Goal: Use online tool/utility: Utilize a website feature to perform a specific function

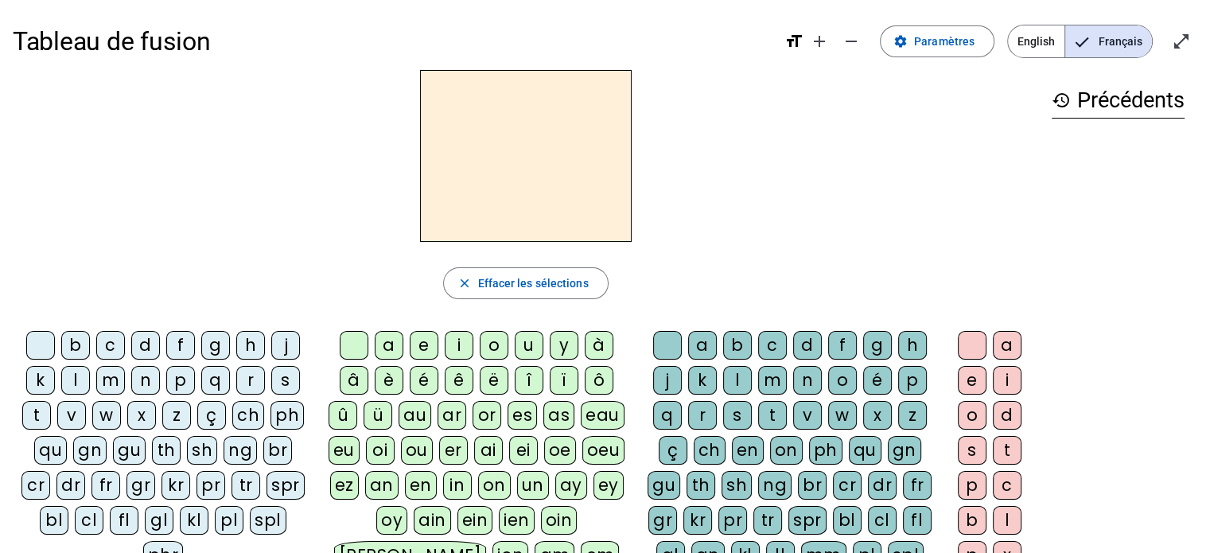
click at [181, 343] on div "f" at bounding box center [180, 345] width 29 height 29
click at [344, 453] on div "eu" at bounding box center [344, 450] width 31 height 29
click at [180, 387] on div "p" at bounding box center [180, 380] width 29 height 29
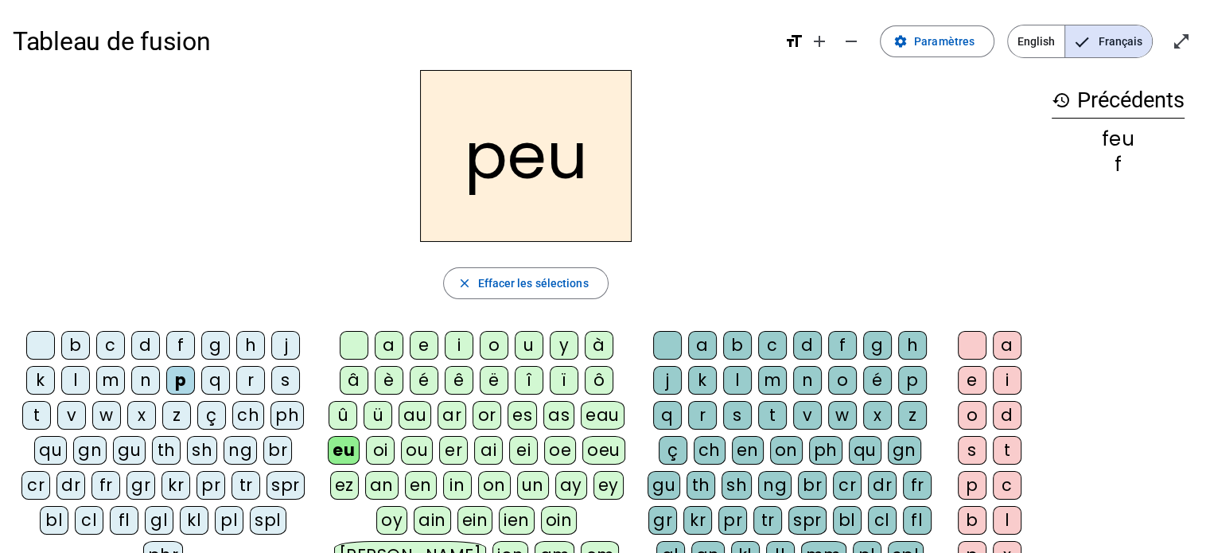
click at [286, 340] on div "j" at bounding box center [285, 345] width 29 height 29
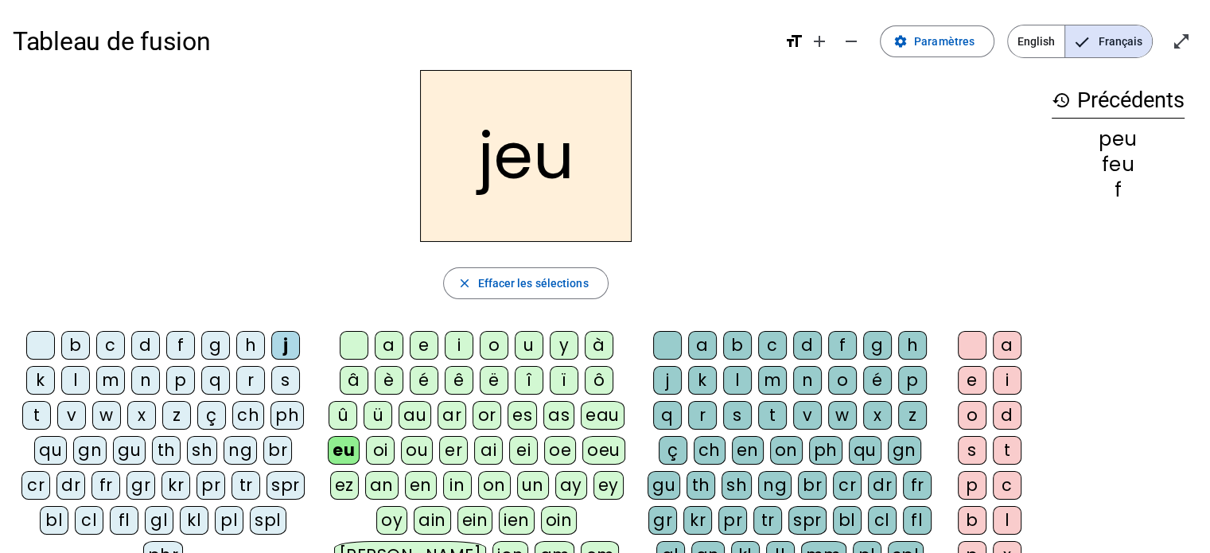
click at [146, 346] on div "d" at bounding box center [145, 345] width 29 height 29
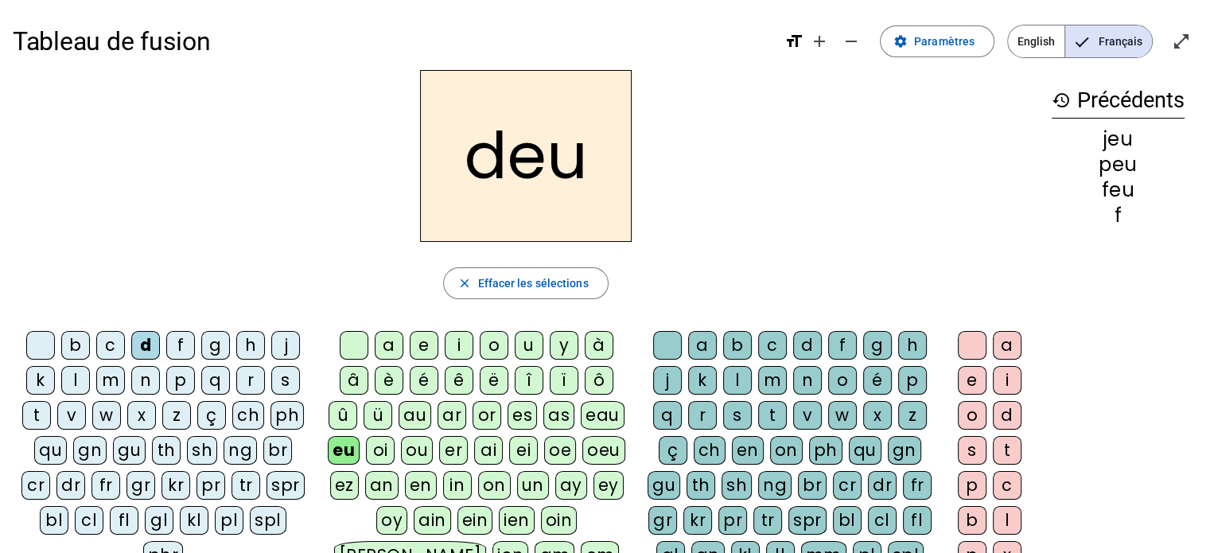
click at [424, 345] on div "e" at bounding box center [424, 345] width 29 height 29
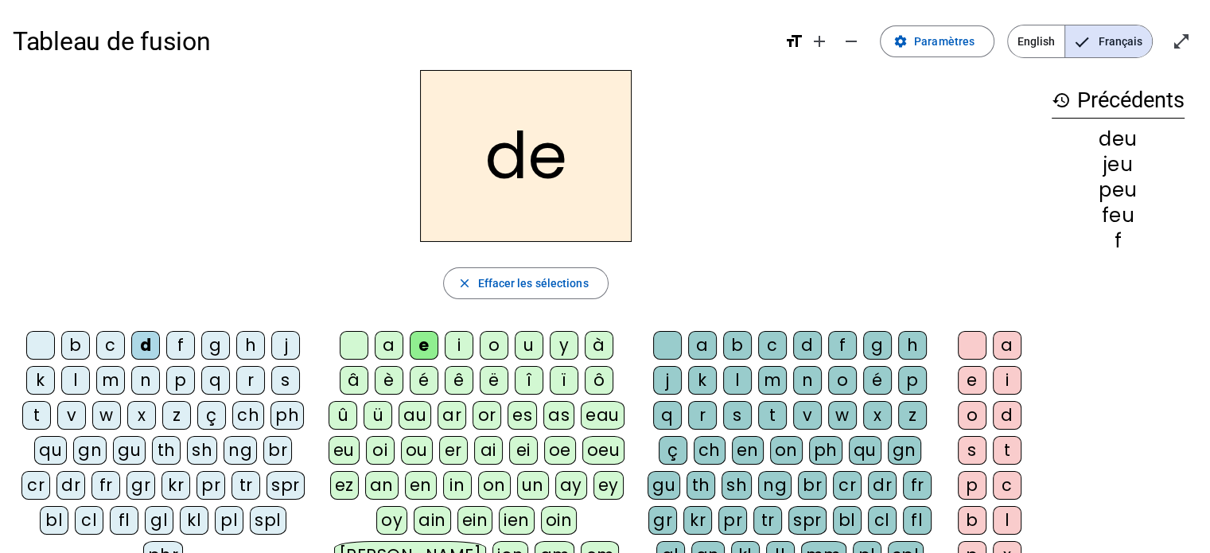
click at [149, 384] on div "n" at bounding box center [145, 380] width 29 height 29
click at [282, 379] on div "s" at bounding box center [285, 380] width 29 height 29
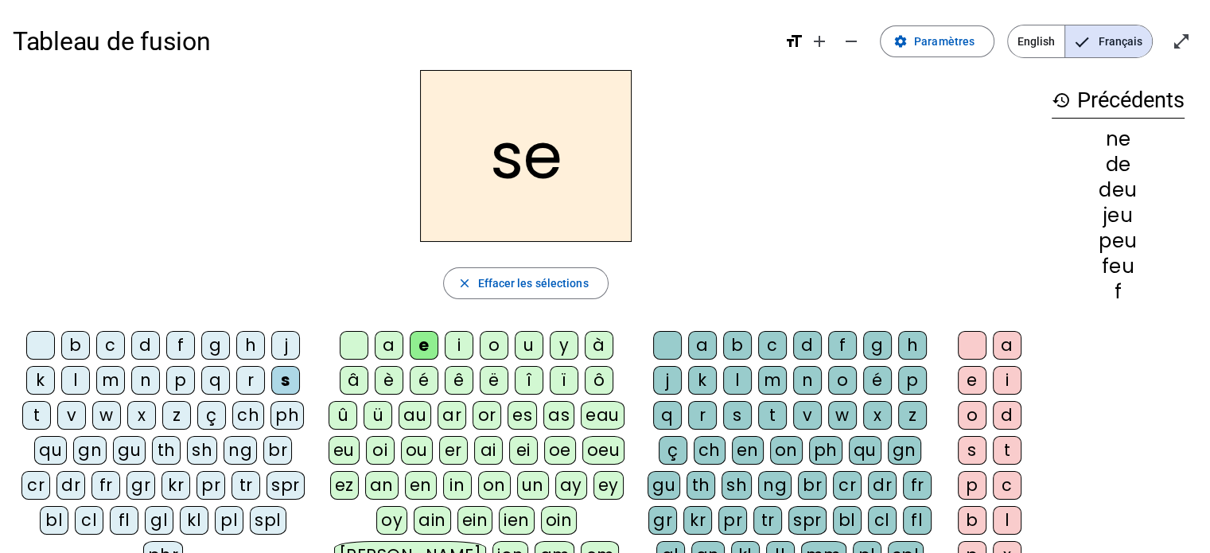
click at [743, 383] on div "l" at bounding box center [737, 380] width 29 height 29
click at [38, 414] on div "t" at bounding box center [36, 415] width 29 height 29
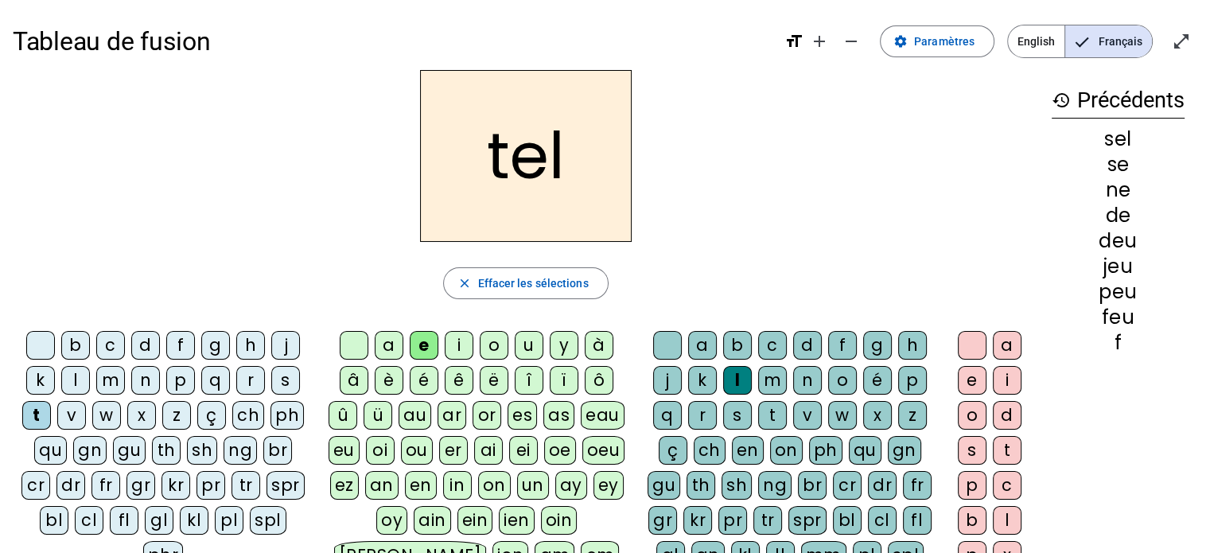
click at [76, 349] on div "b" at bounding box center [75, 345] width 29 height 29
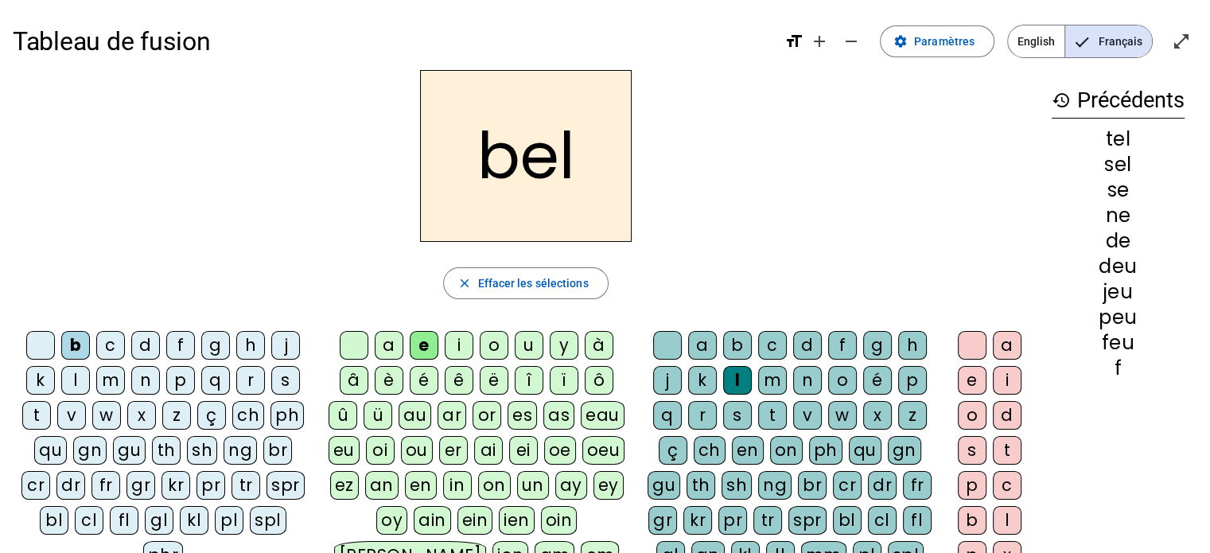
click at [383, 346] on div "a" at bounding box center [389, 345] width 29 height 29
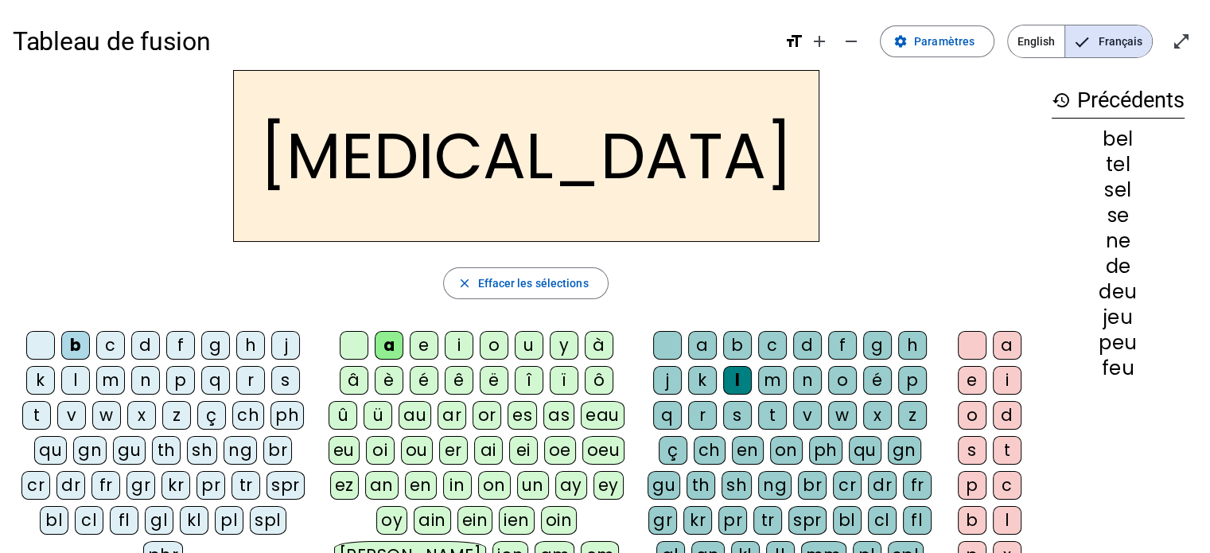
click at [778, 344] on div "c" at bounding box center [772, 345] width 29 height 29
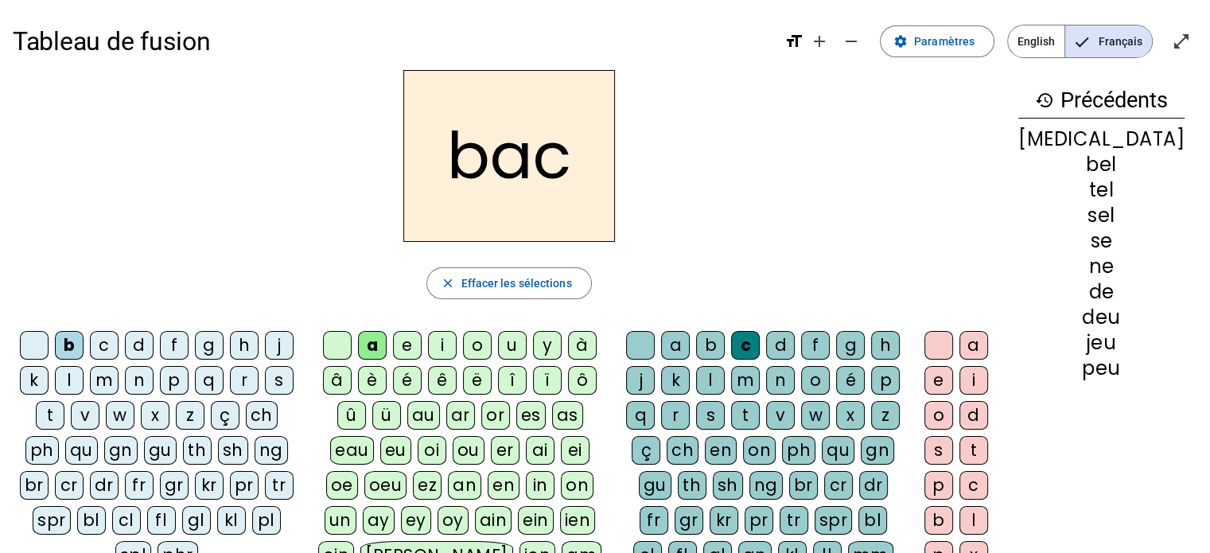
click at [690, 415] on div "r" at bounding box center [675, 415] width 29 height 29
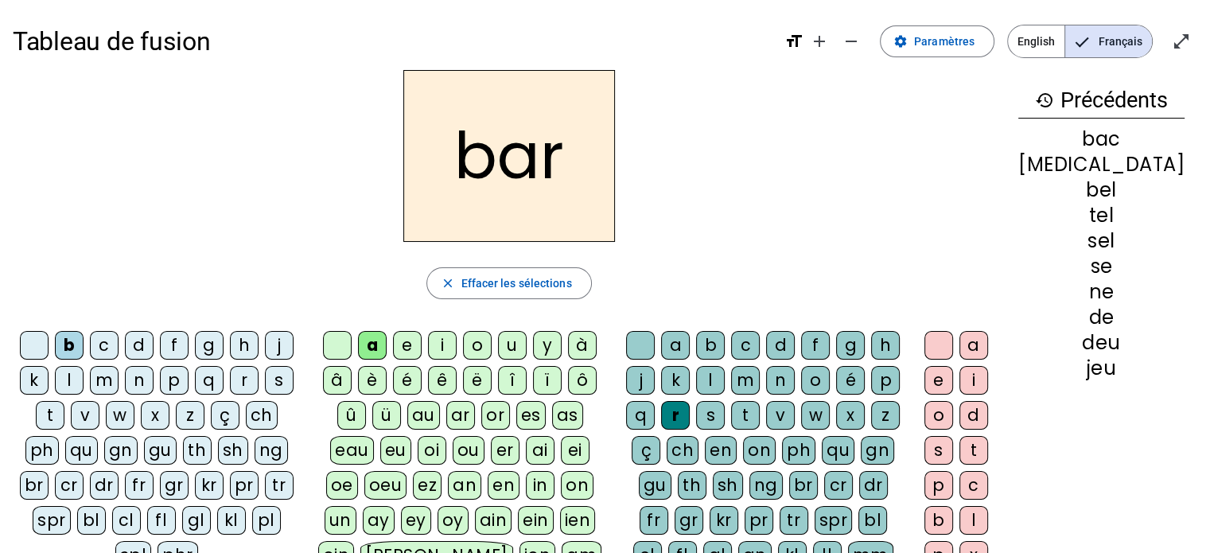
click at [181, 384] on div "p" at bounding box center [174, 380] width 29 height 29
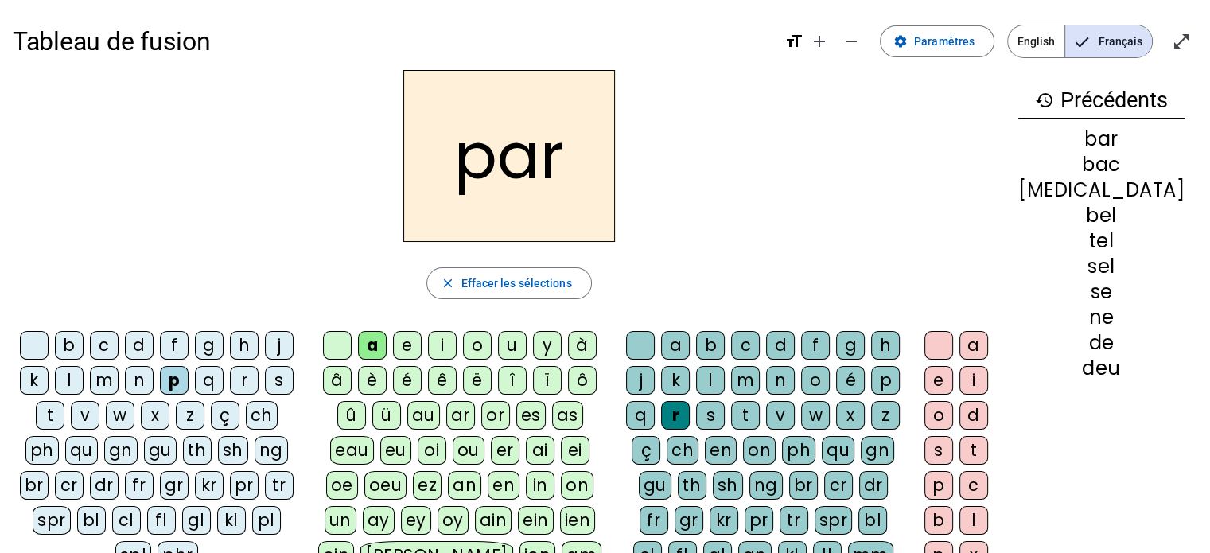
click at [527, 349] on div "u" at bounding box center [512, 345] width 29 height 29
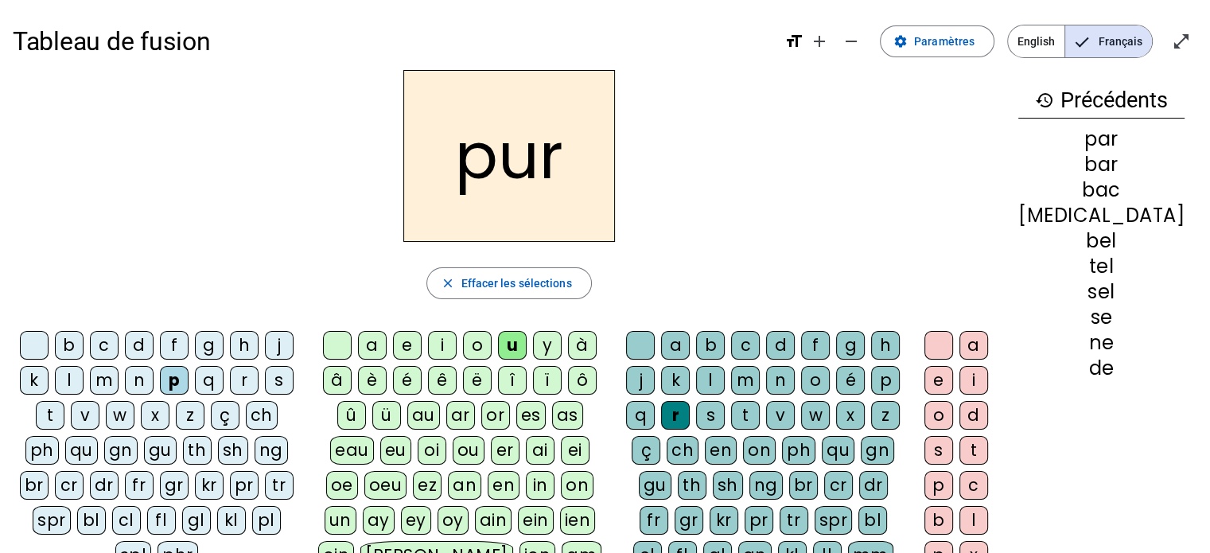
click at [144, 342] on div "d" at bounding box center [139, 345] width 29 height 29
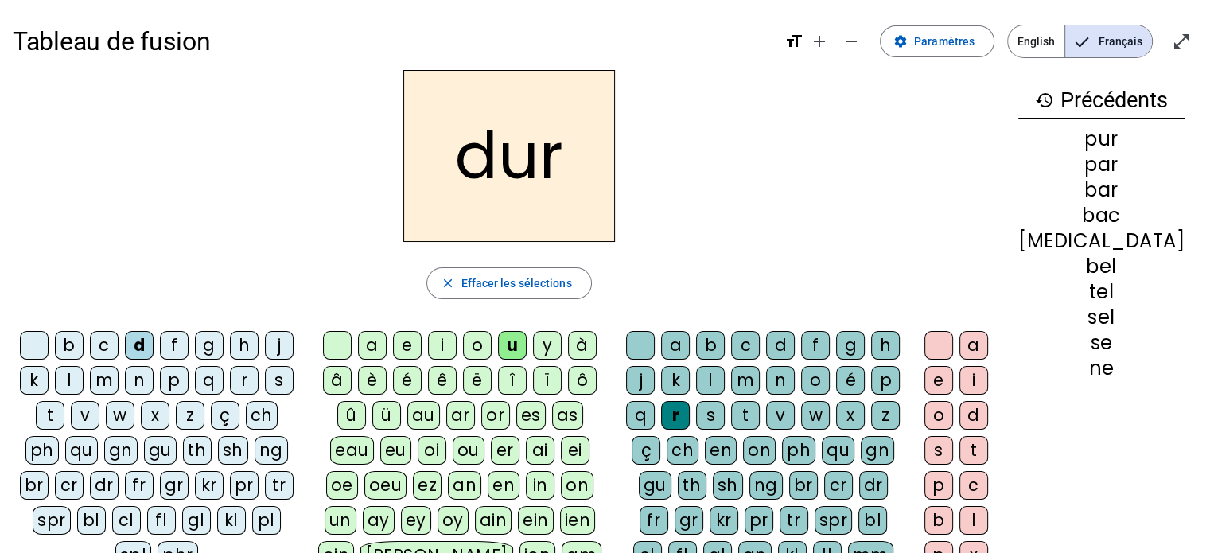
click at [113, 380] on div "m" at bounding box center [104, 380] width 29 height 29
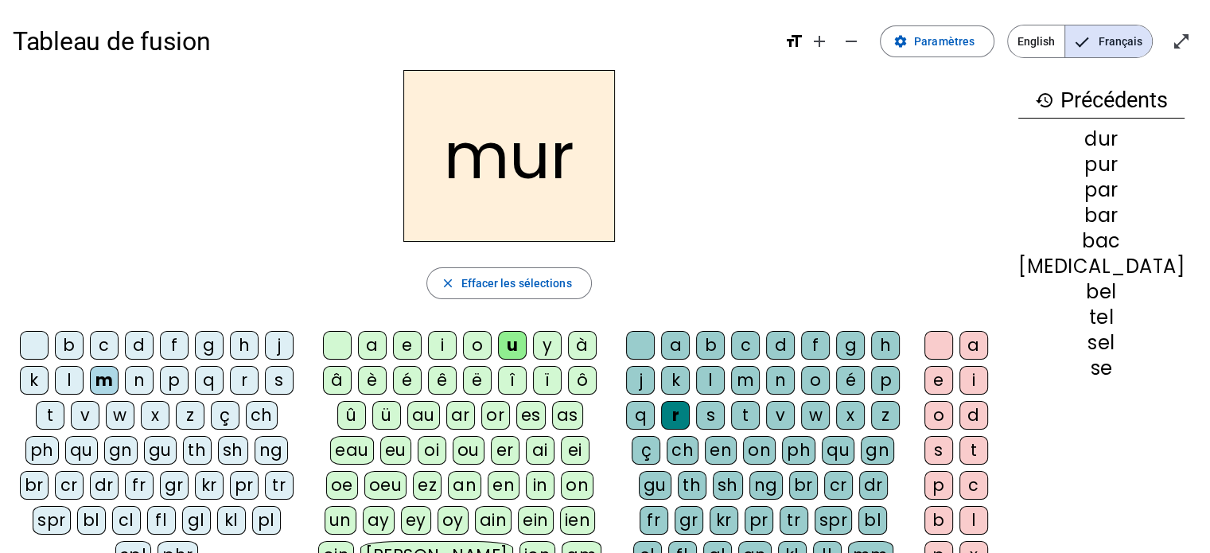
click at [422, 349] on div "e" at bounding box center [407, 345] width 29 height 29
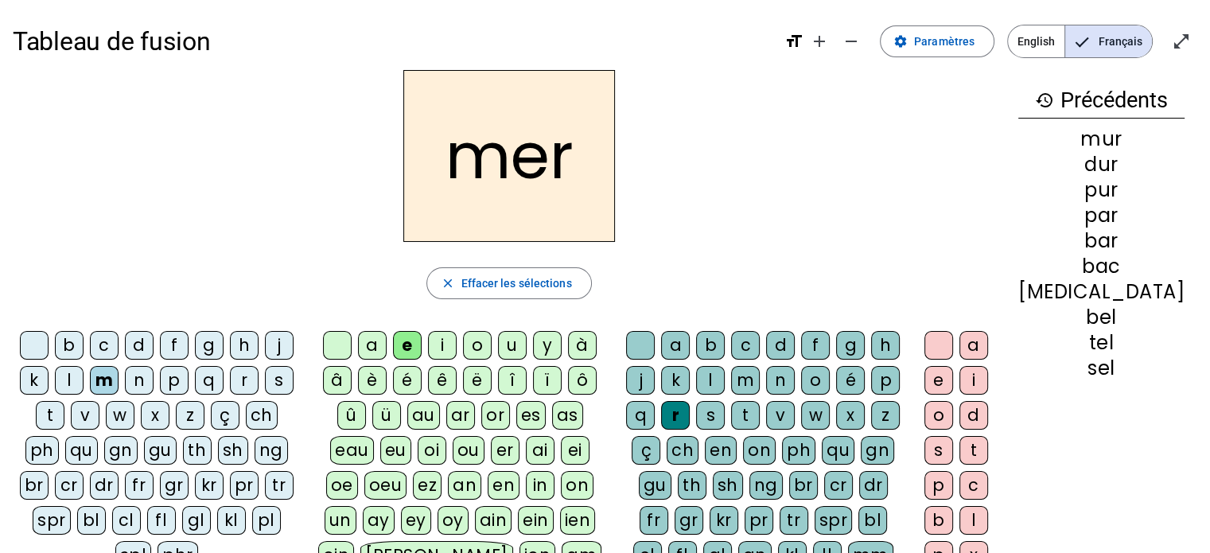
click at [72, 416] on div "v" at bounding box center [85, 415] width 29 height 29
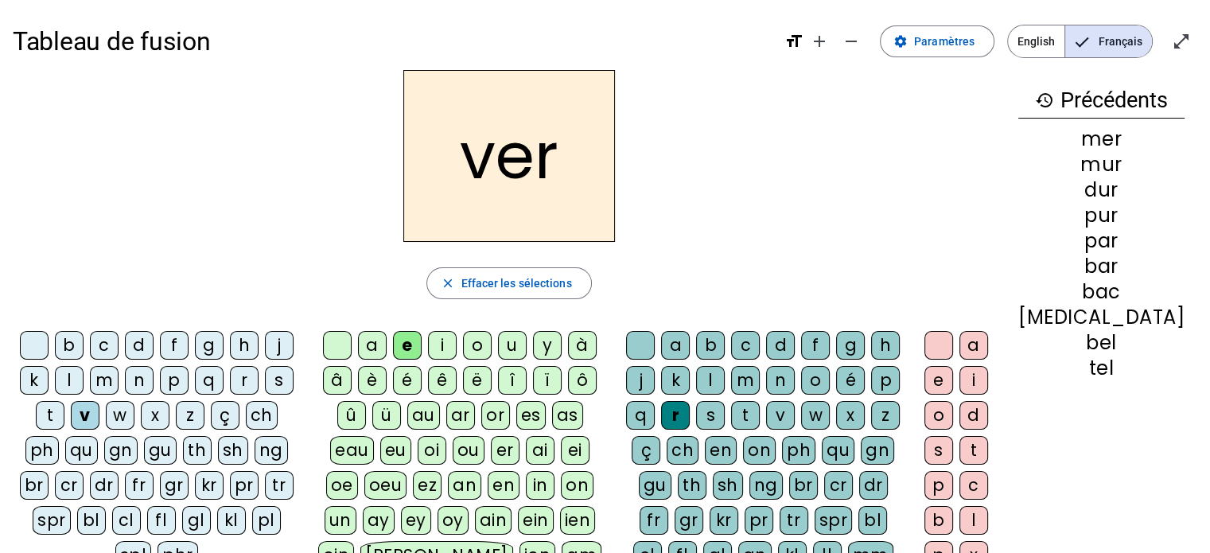
click at [760, 414] on div "t" at bounding box center [745, 415] width 29 height 29
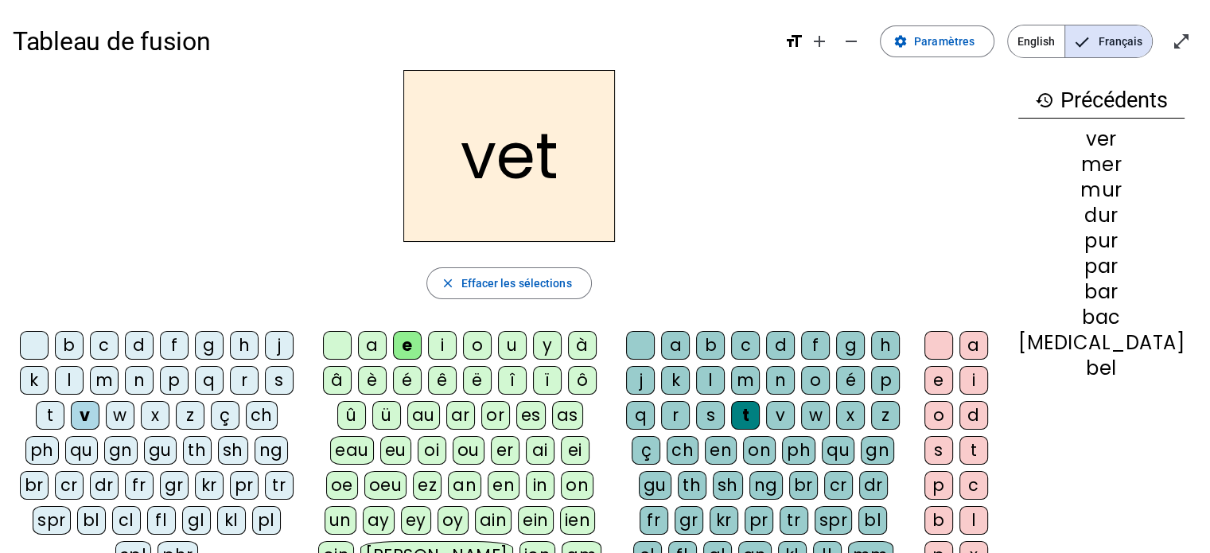
click at [690, 413] on div "r" at bounding box center [675, 415] width 29 height 29
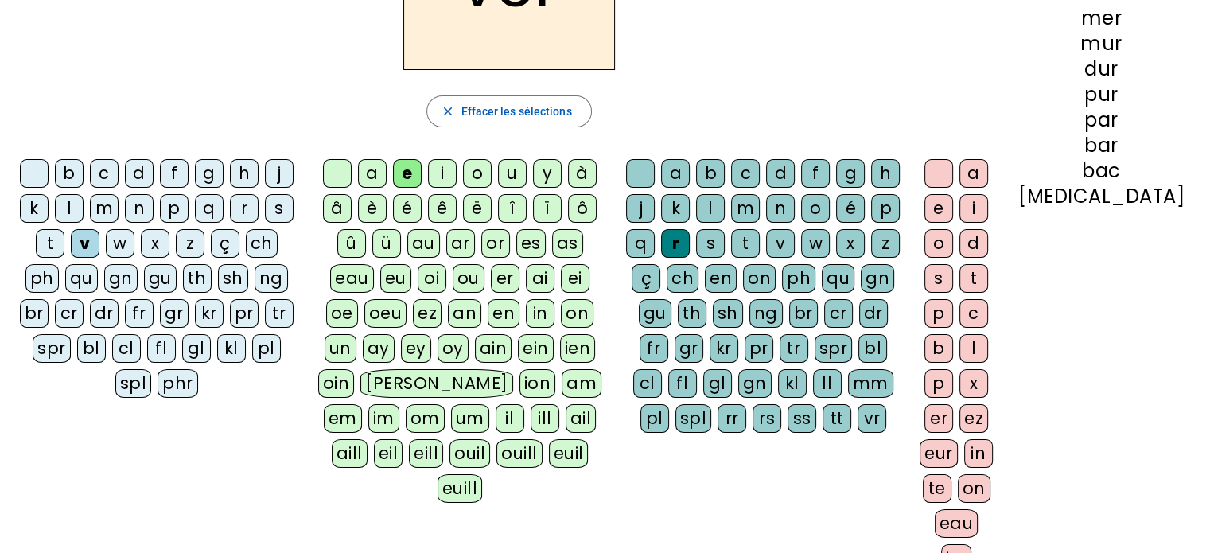
scroll to position [176, 0]
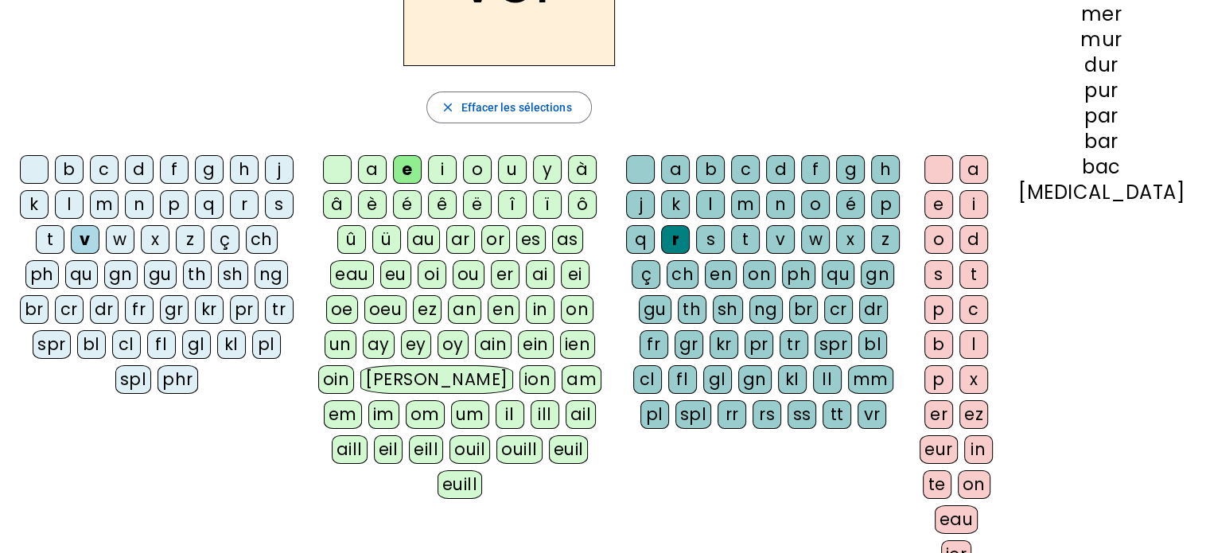
click at [988, 274] on div "t" at bounding box center [973, 274] width 29 height 29
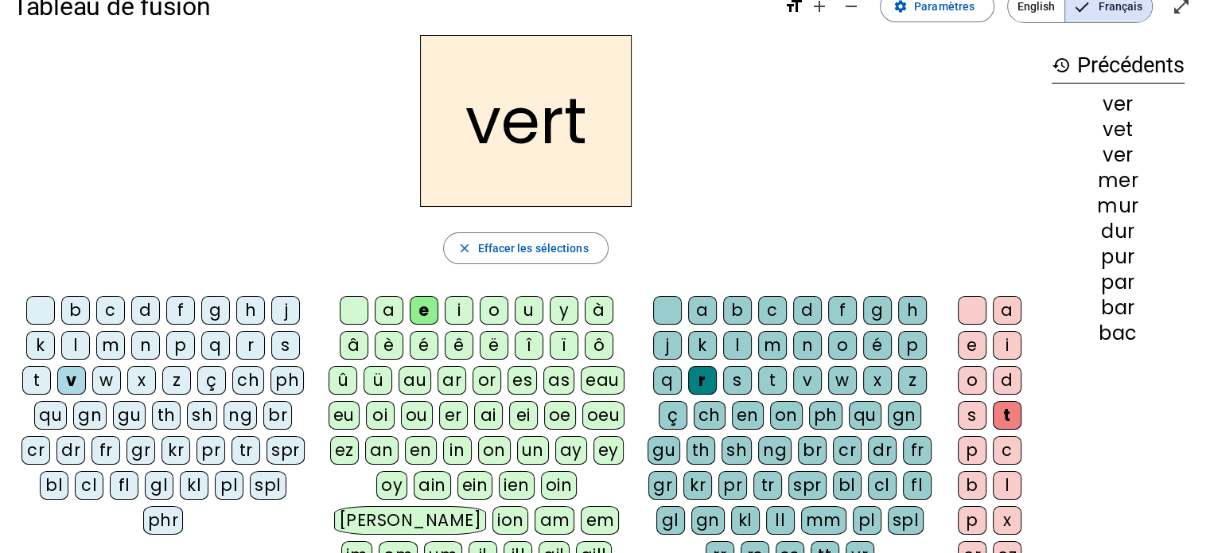
scroll to position [0, 0]
